Goal: Task Accomplishment & Management: Use online tool/utility

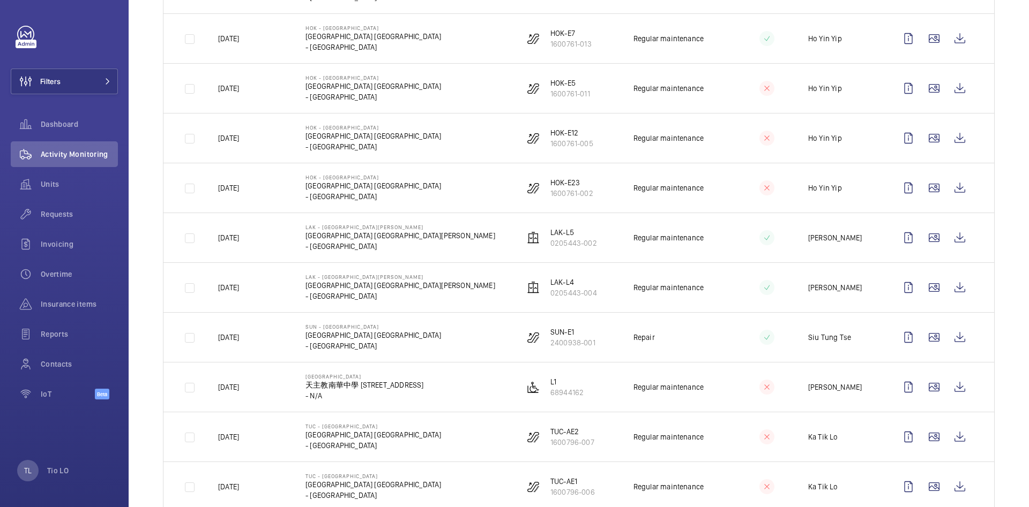
scroll to position [643, 0]
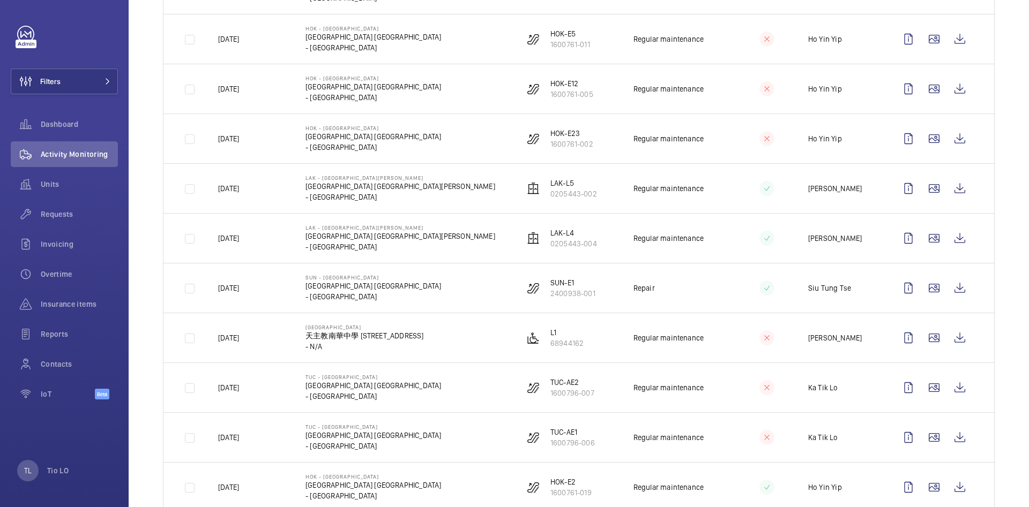
click at [843, 337] on p "[PERSON_NAME]" at bounding box center [835, 338] width 54 height 11
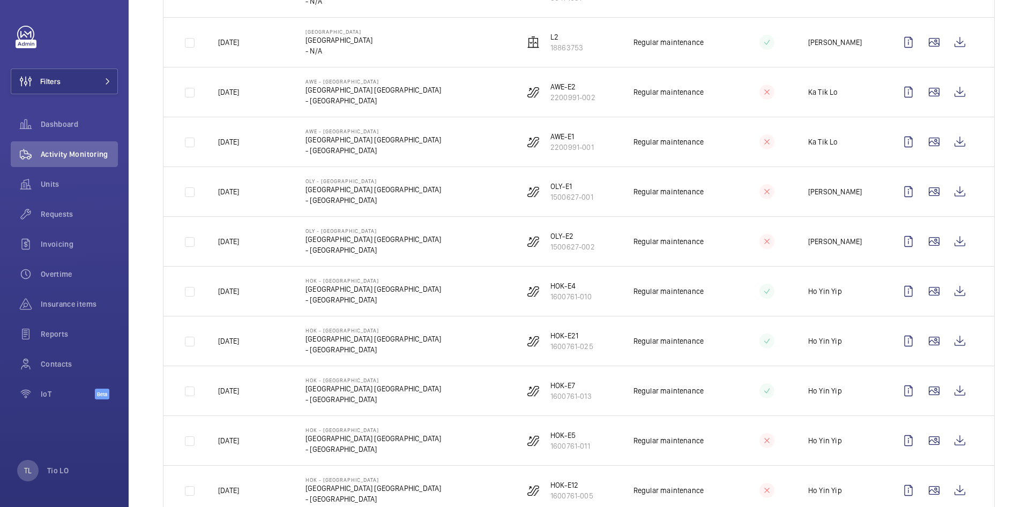
scroll to position [0, 0]
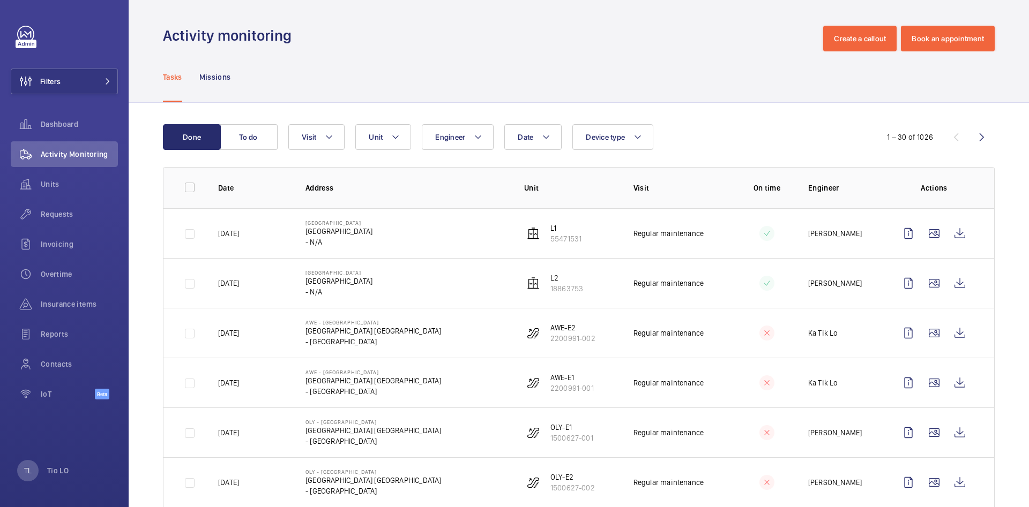
drag, startPoint x: 798, startPoint y: 235, endPoint x: 851, endPoint y: 231, distance: 53.2
click at [851, 231] on td "[PERSON_NAME]" at bounding box center [834, 233] width 87 height 50
copy p "[PERSON_NAME]"
click at [878, 228] on td at bounding box center [936, 233] width 116 height 50
drag, startPoint x: 798, startPoint y: 333, endPoint x: 828, endPoint y: 334, distance: 30.6
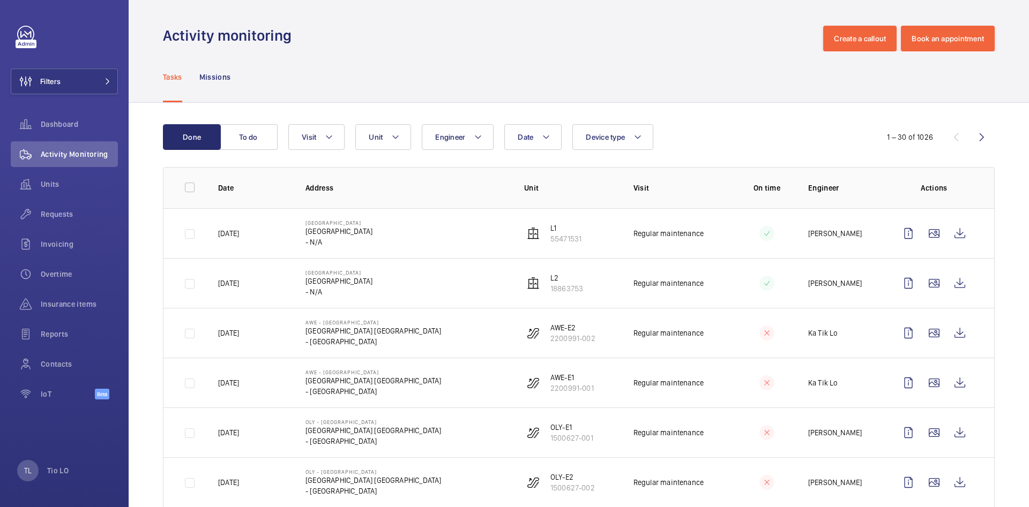
click at [828, 334] on td "Ka Tik Lo" at bounding box center [834, 333] width 87 height 50
copy p "Ka Tik Lo"
click at [879, 246] on td at bounding box center [936, 233] width 116 height 50
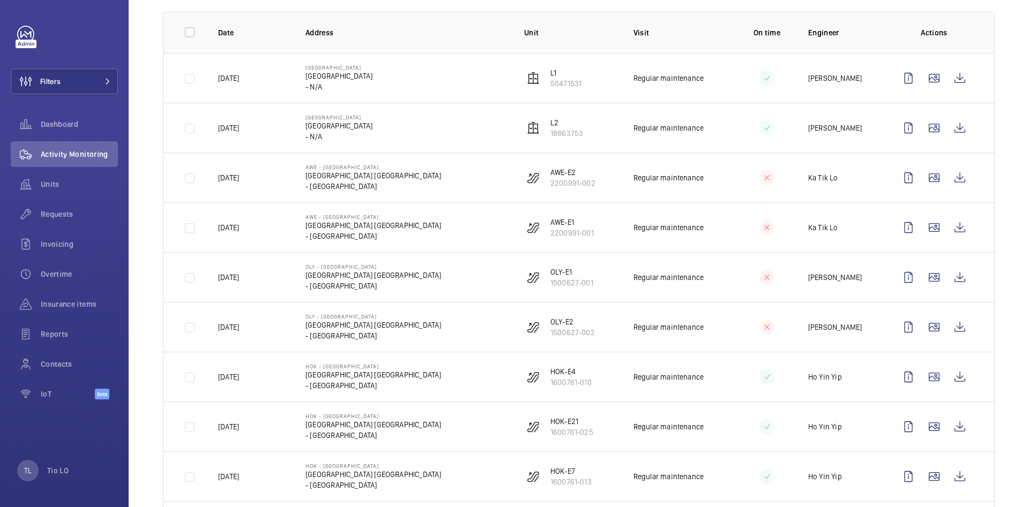
scroll to position [161, 0]
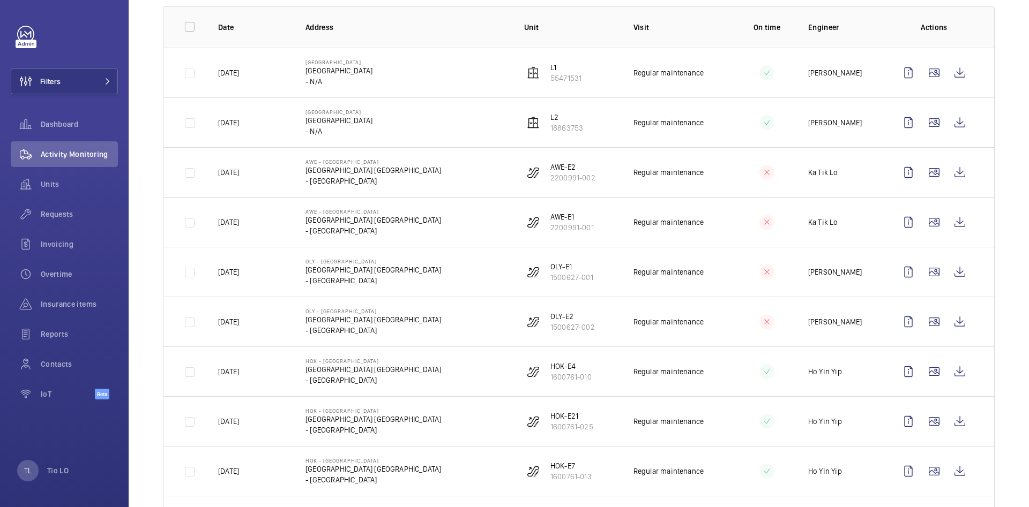
drag, startPoint x: 797, startPoint y: 270, endPoint x: 854, endPoint y: 272, distance: 57.4
click at [854, 272] on td "[PERSON_NAME]" at bounding box center [834, 272] width 87 height 50
copy p "[PERSON_NAME]"
click at [881, 327] on td at bounding box center [936, 322] width 116 height 50
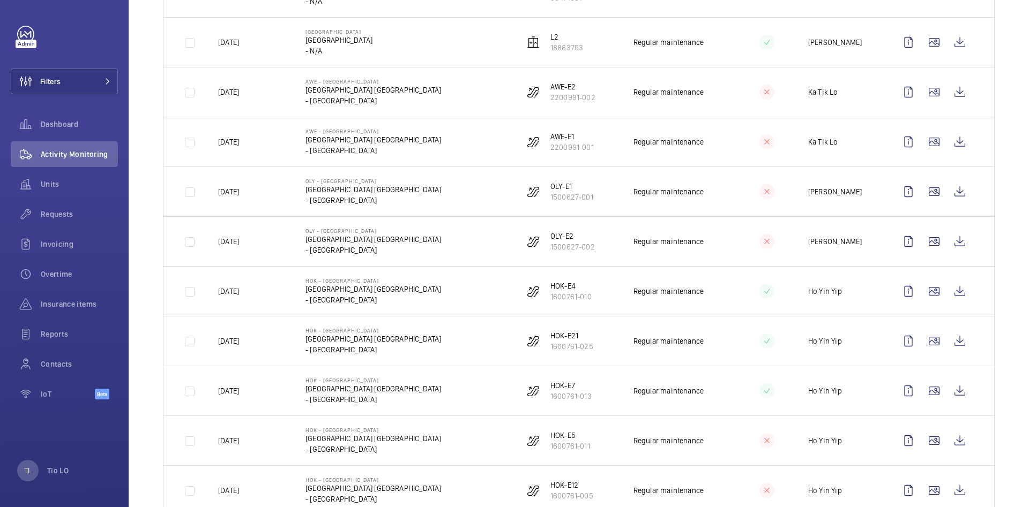
drag, startPoint x: 796, startPoint y: 290, endPoint x: 835, endPoint y: 289, distance: 39.1
click at [835, 289] on td "Ho Yin Yip" at bounding box center [834, 291] width 87 height 50
copy p "Ho Yin Yip"
drag, startPoint x: 858, startPoint y: 272, endPoint x: 854, endPoint y: 284, distance: 12.4
click at [858, 273] on td "Ho Yin Yip" at bounding box center [834, 291] width 87 height 50
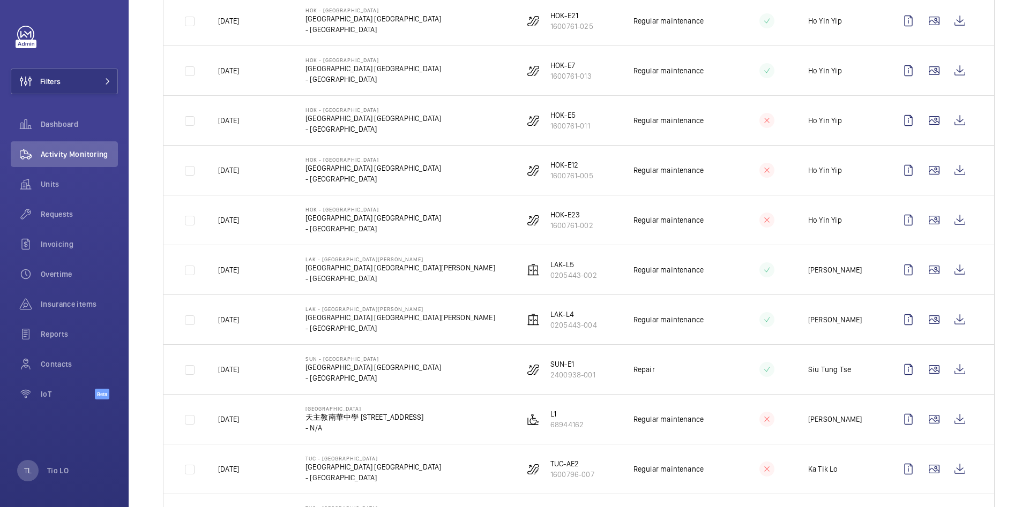
scroll to position [563, 0]
drag, startPoint x: 794, startPoint y: 268, endPoint x: 852, endPoint y: 272, distance: 58.0
click at [852, 272] on td "[PERSON_NAME]" at bounding box center [834, 269] width 87 height 50
copy p "[PERSON_NAME]"
drag, startPoint x: 804, startPoint y: 366, endPoint x: 837, endPoint y: 368, distance: 33.2
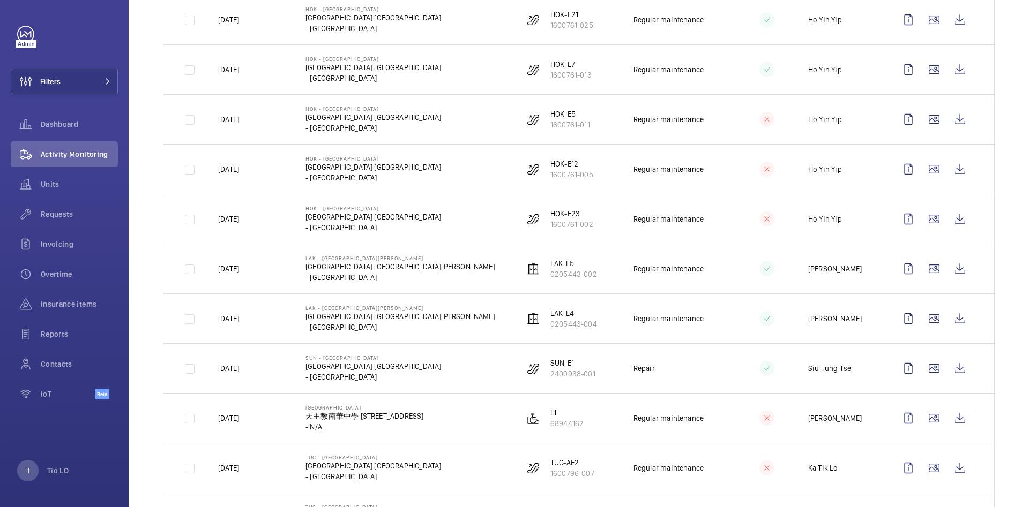
click at [837, 368] on td "Siu Tung Tse" at bounding box center [834, 368] width 87 height 50
copy p "Siu Tung Tse"
click at [864, 368] on td "Siu Tung Tse" at bounding box center [834, 368] width 87 height 50
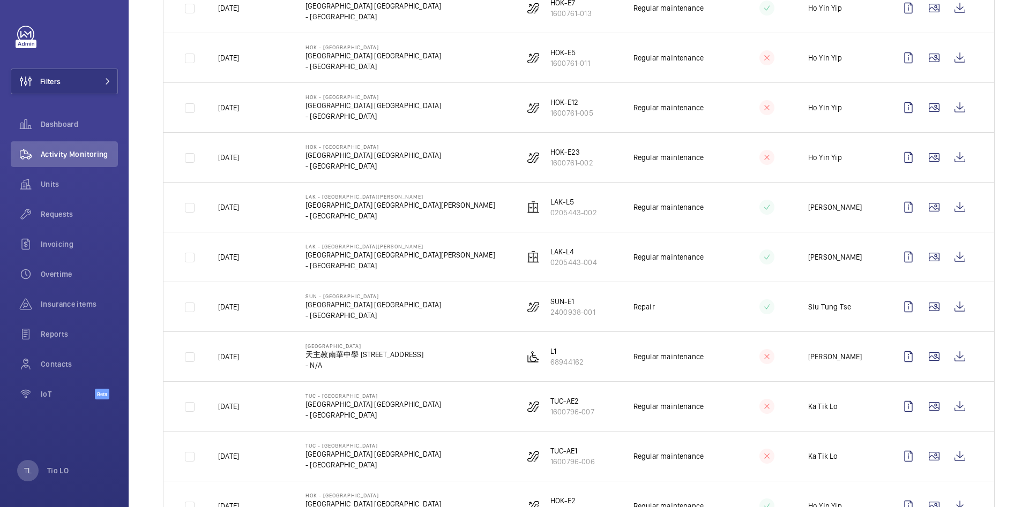
scroll to position [723, 0]
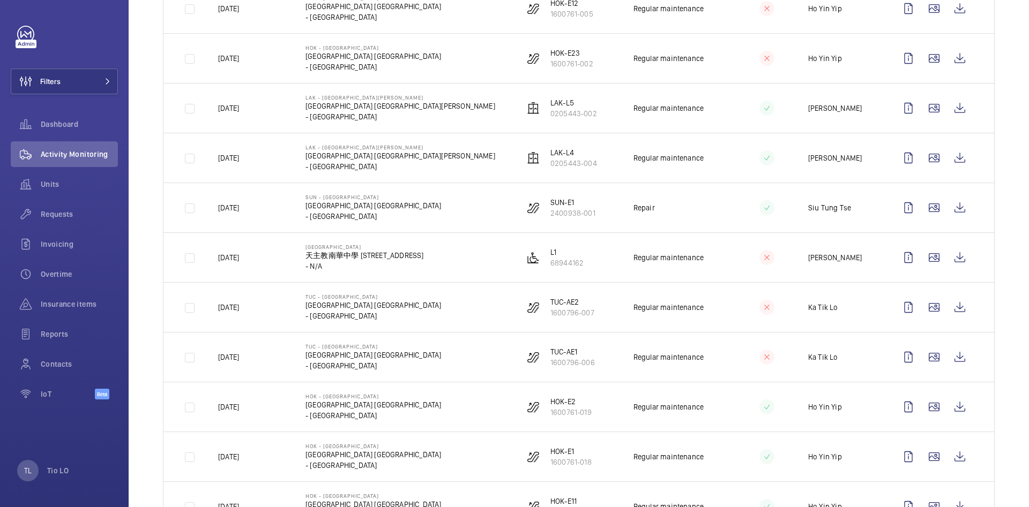
drag, startPoint x: 797, startPoint y: 257, endPoint x: 848, endPoint y: 258, distance: 50.4
click at [848, 258] on td "[PERSON_NAME]" at bounding box center [834, 258] width 87 height 50
copy p "[PERSON_NAME]"
drag, startPoint x: 873, startPoint y: 317, endPoint x: 866, endPoint y: 327, distance: 12.0
click at [878, 317] on td at bounding box center [936, 307] width 116 height 50
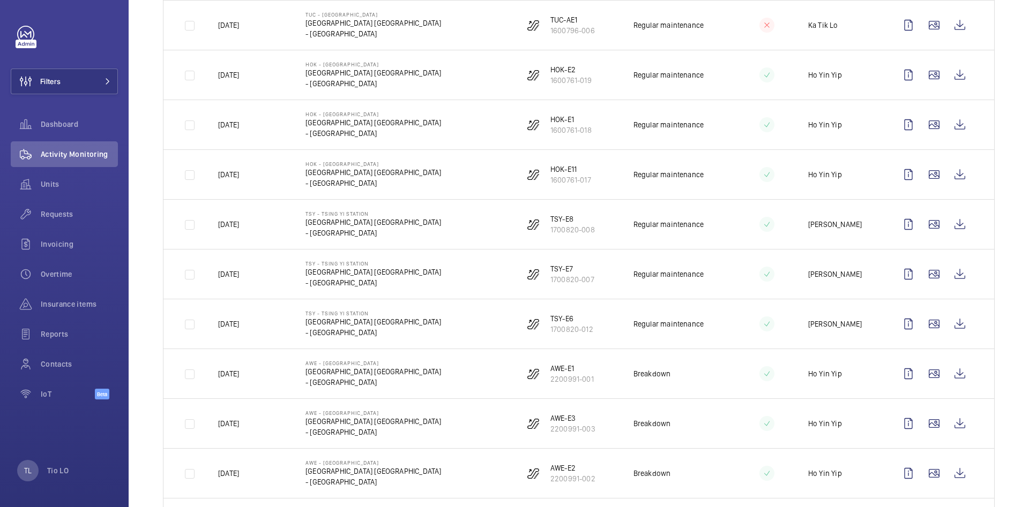
scroll to position [1125, 0]
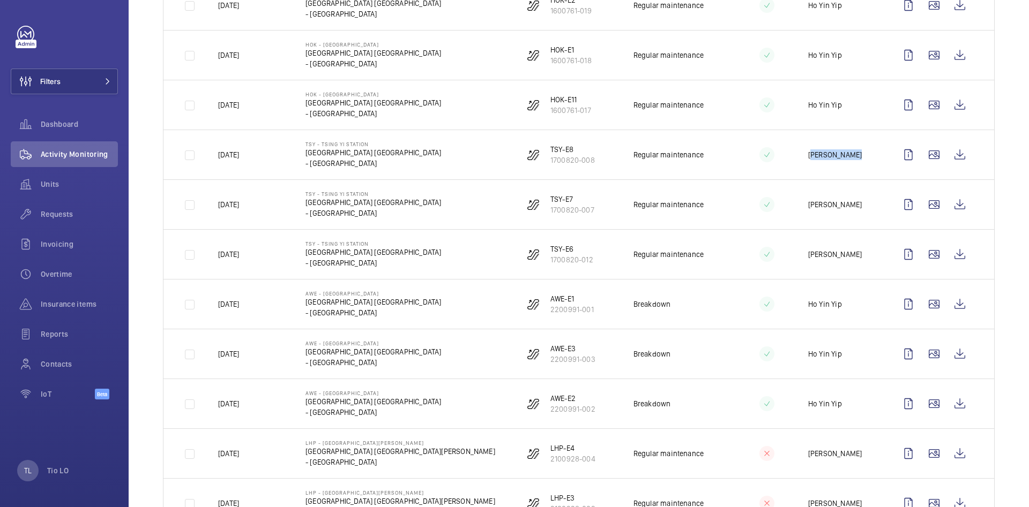
drag, startPoint x: 796, startPoint y: 156, endPoint x: 837, endPoint y: 153, distance: 41.4
click at [837, 153] on td "[PERSON_NAME]" at bounding box center [834, 155] width 87 height 50
copy p "[PERSON_NAME]"
click at [878, 276] on td at bounding box center [936, 254] width 116 height 50
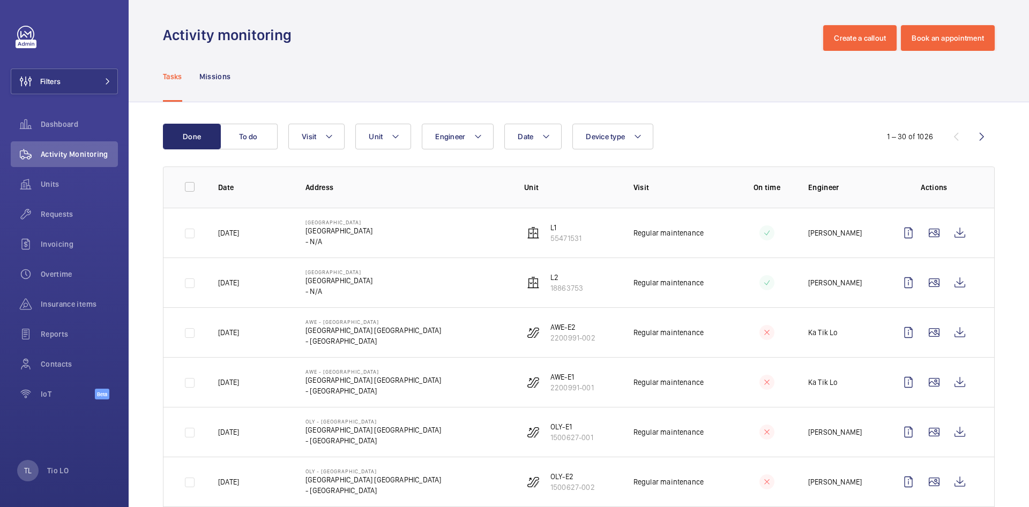
scroll to position [0, 0]
click at [969, 134] on wm-front-icon-button at bounding box center [982, 137] width 26 height 26
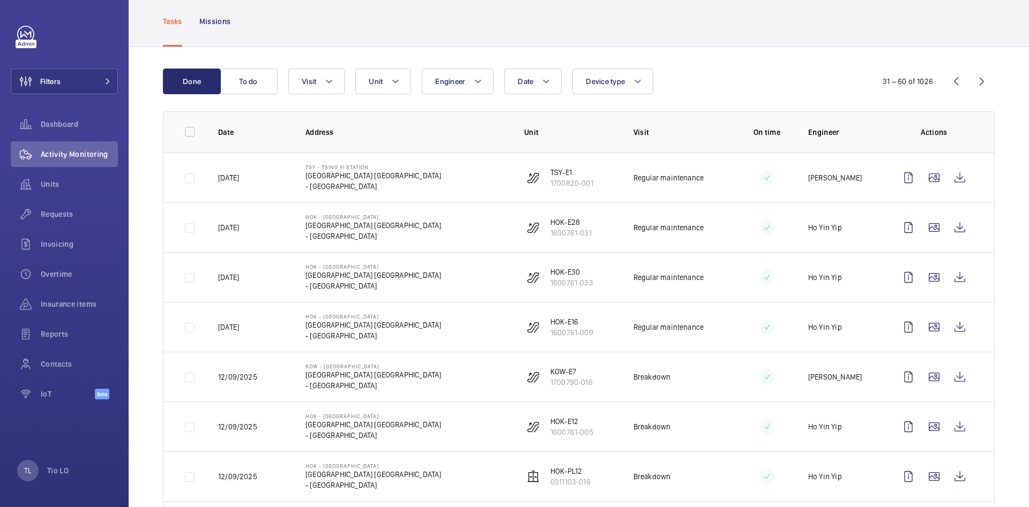
scroll to position [80, 0]
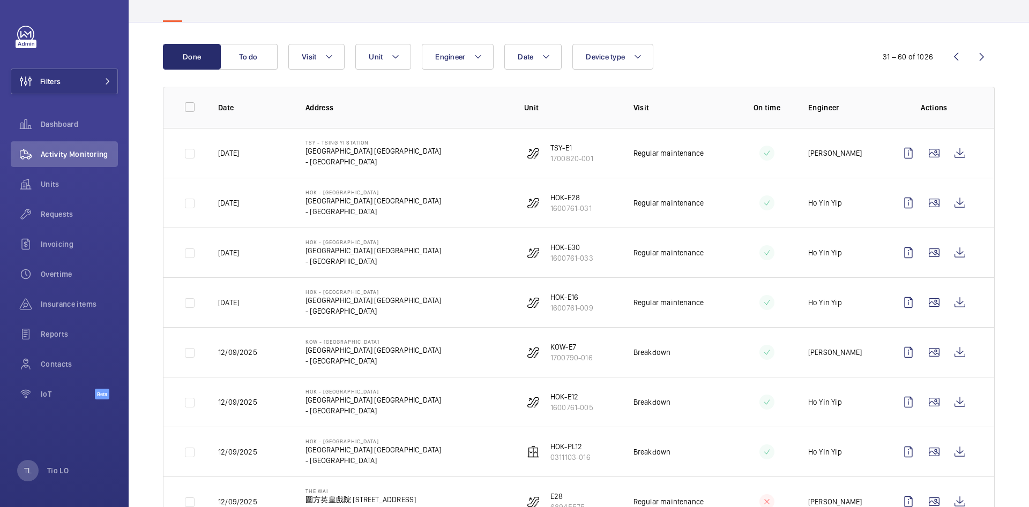
drag, startPoint x: 796, startPoint y: 352, endPoint x: 847, endPoint y: 347, distance: 51.2
click at [847, 347] on td "Chun Wai Chow" at bounding box center [834, 352] width 87 height 50
copy p "Chun Wai Chow"
click at [878, 325] on td at bounding box center [936, 303] width 116 height 50
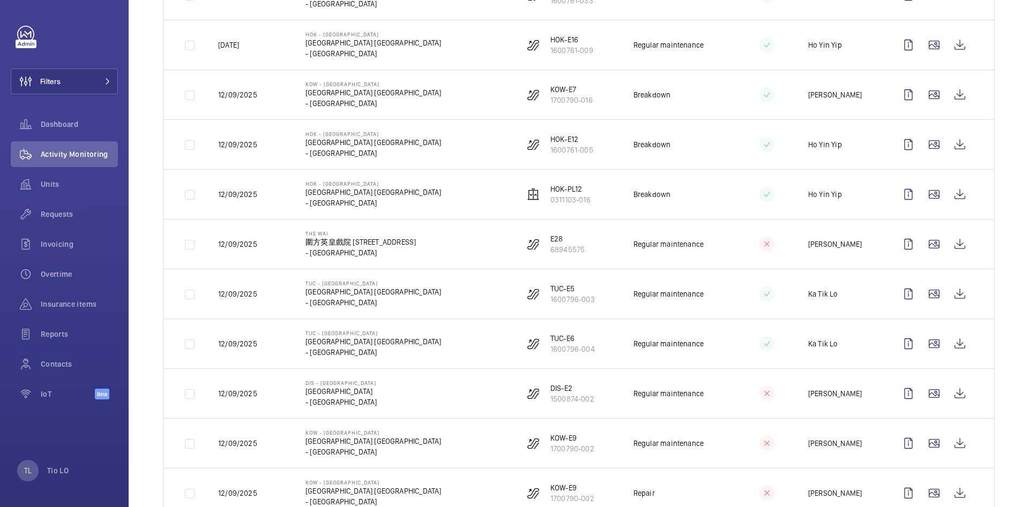
scroll to position [0, 0]
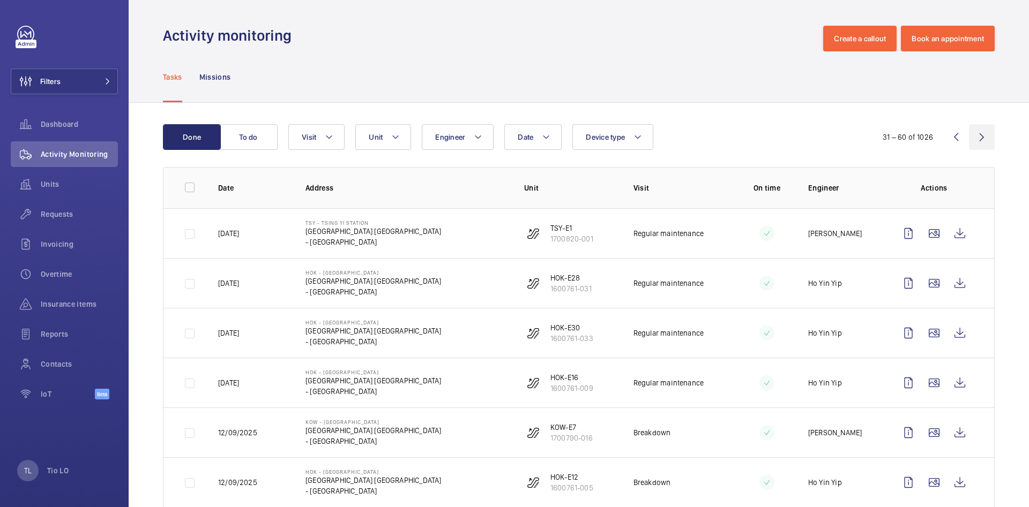
click at [969, 133] on wm-front-icon-button at bounding box center [982, 137] width 26 height 26
click at [944, 134] on wm-front-icon-button at bounding box center [956, 137] width 26 height 26
click at [943, 138] on wm-front-icon-button at bounding box center [956, 137] width 26 height 26
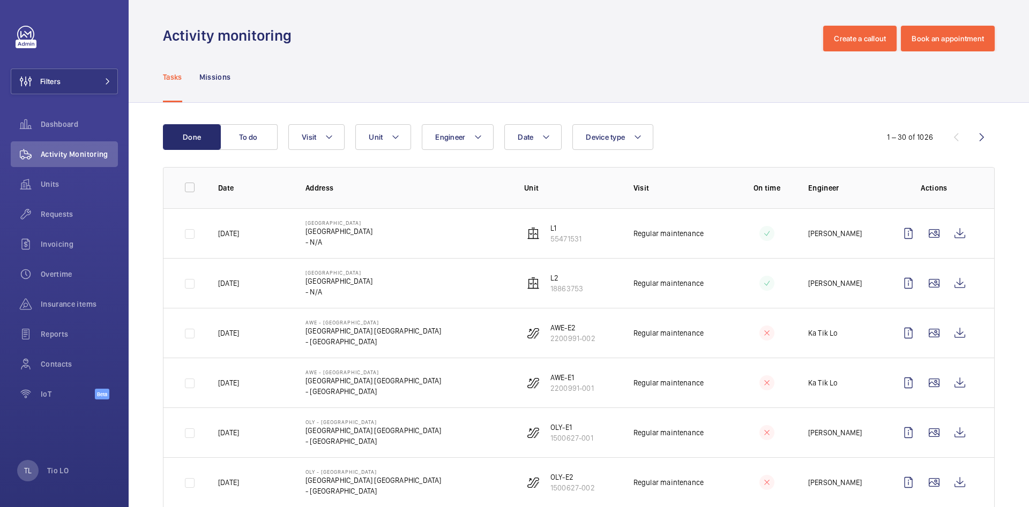
click at [915, 89] on div "Tasks Missions" at bounding box center [579, 76] width 832 height 51
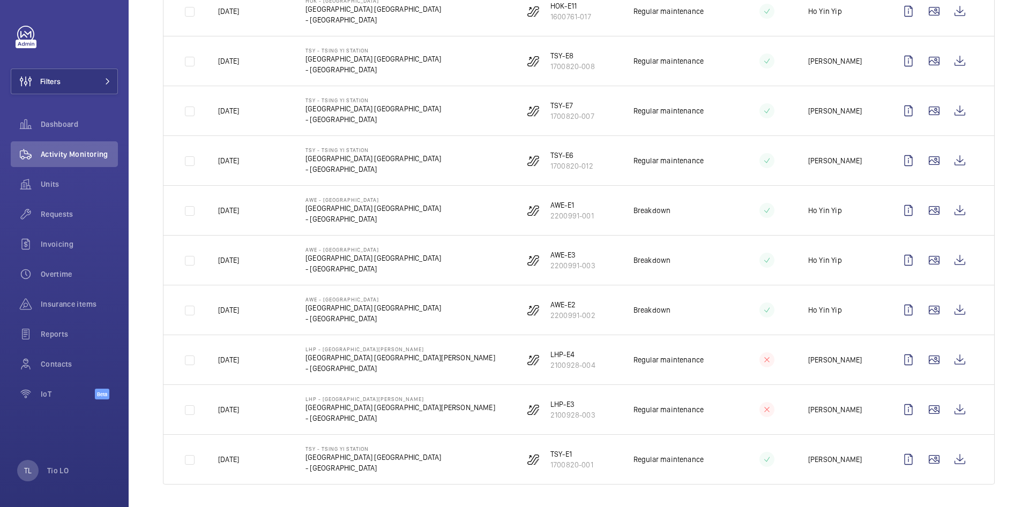
scroll to position [1222, 0]
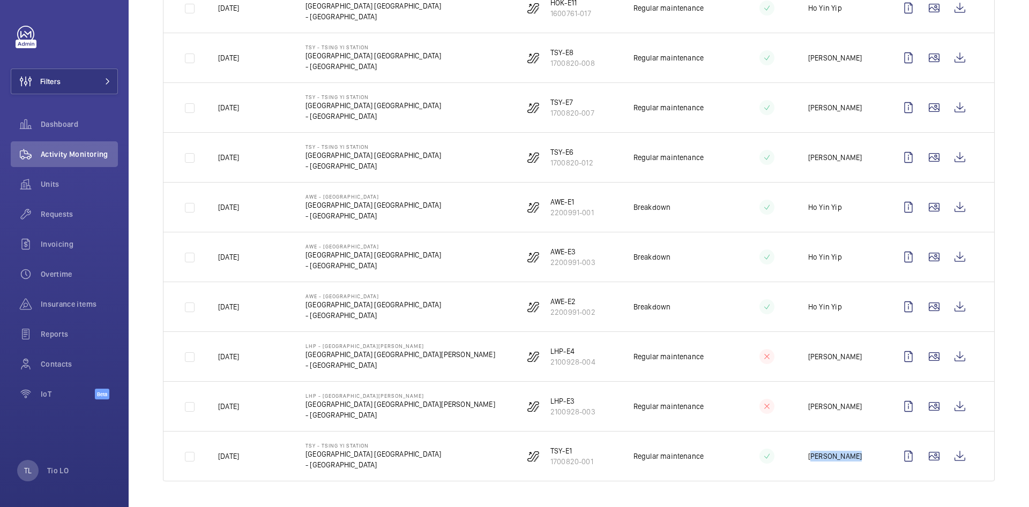
drag, startPoint x: 837, startPoint y: 457, endPoint x: 793, endPoint y: 456, distance: 44.5
click at [793, 456] on td "[PERSON_NAME]" at bounding box center [834, 456] width 87 height 50
copy p "[PERSON_NAME]"
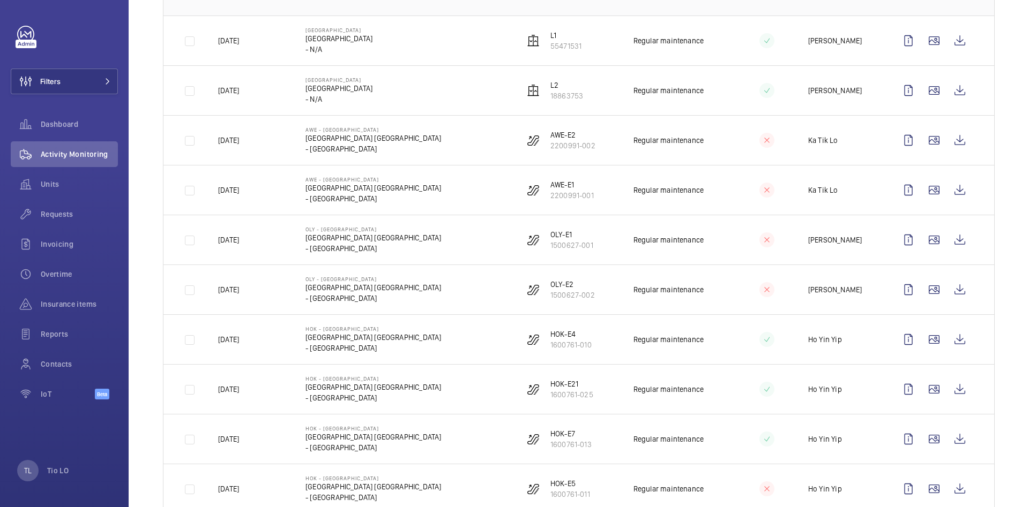
scroll to position [0, 0]
